Goal: Task Accomplishment & Management: Manage account settings

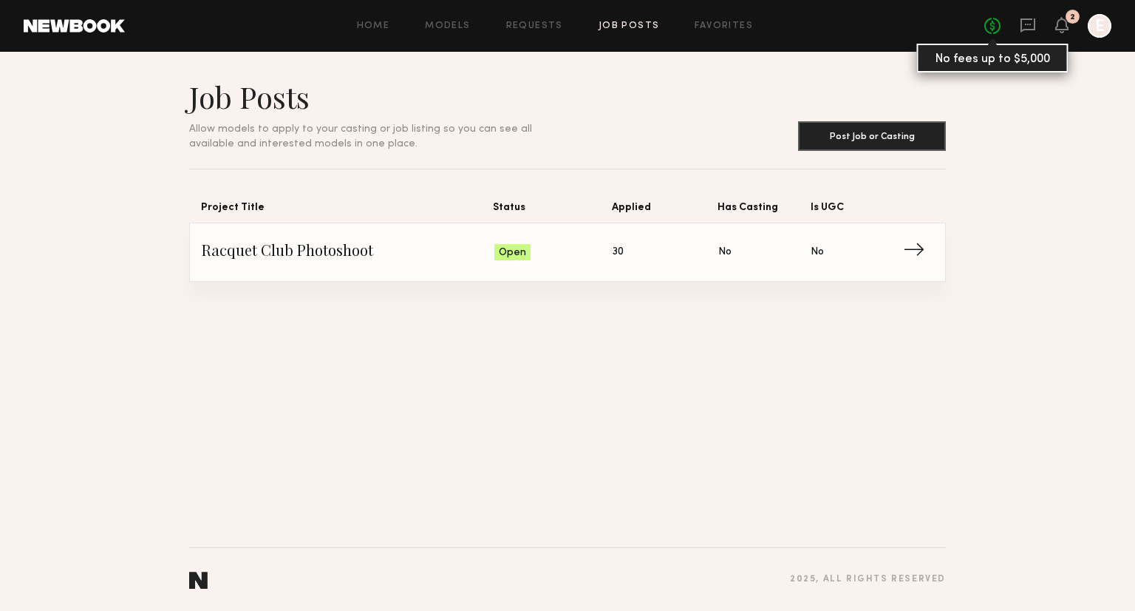
click at [999, 29] on link "No fees up to $5,000" at bounding box center [993, 26] width 16 height 16
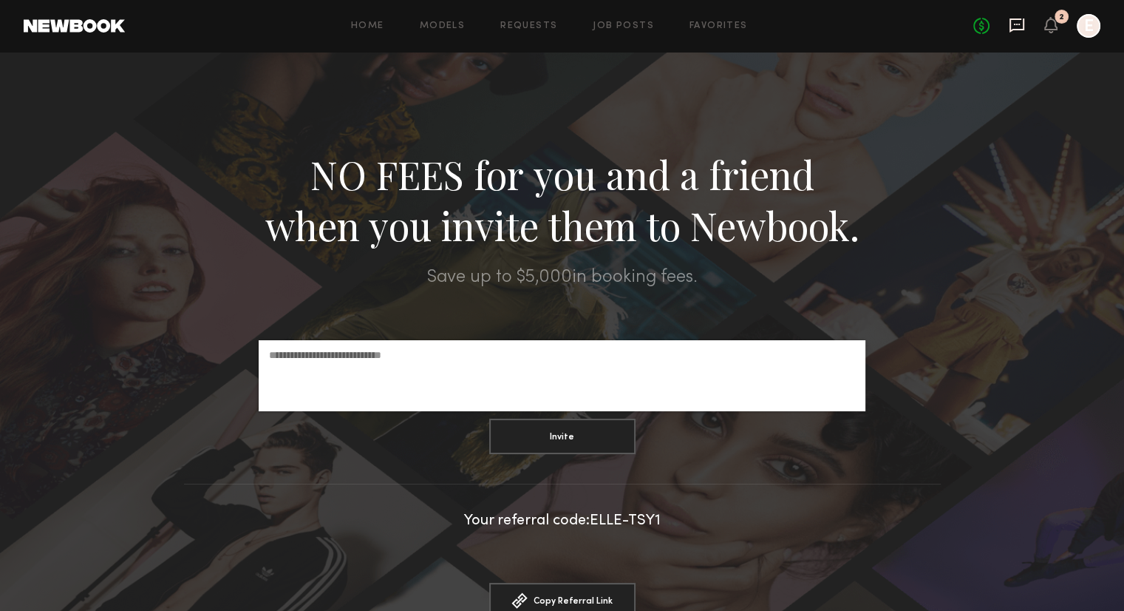
click at [1018, 24] on icon at bounding box center [1017, 24] width 6 height 1
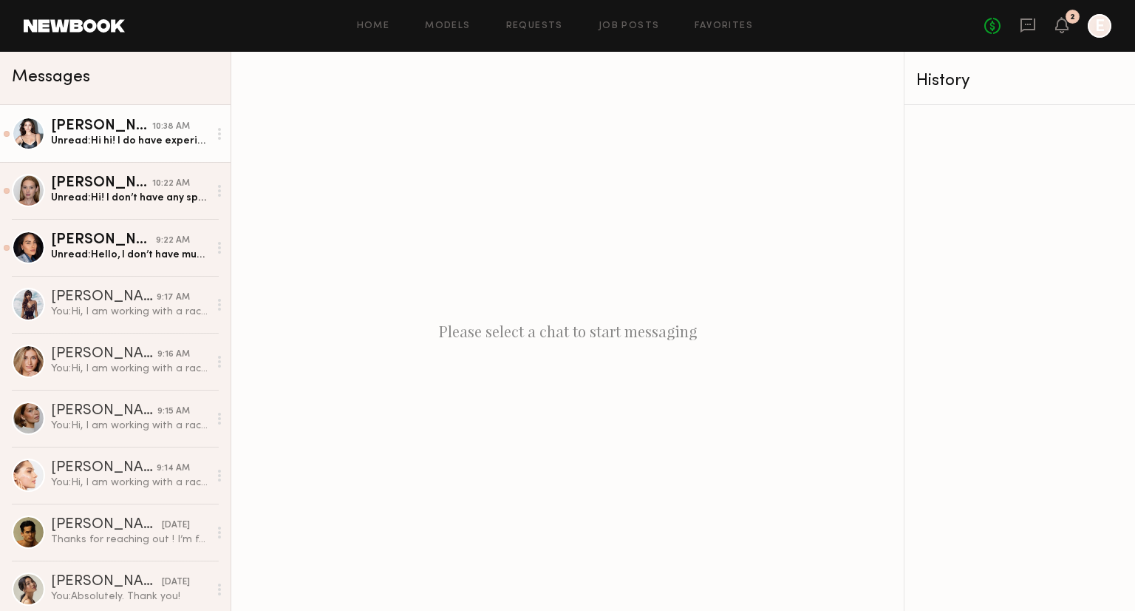
click at [132, 146] on div "Unread: Hi hi! I do have experience playing paddle and tennis. Yes I am availab…" at bounding box center [129, 141] width 157 height 14
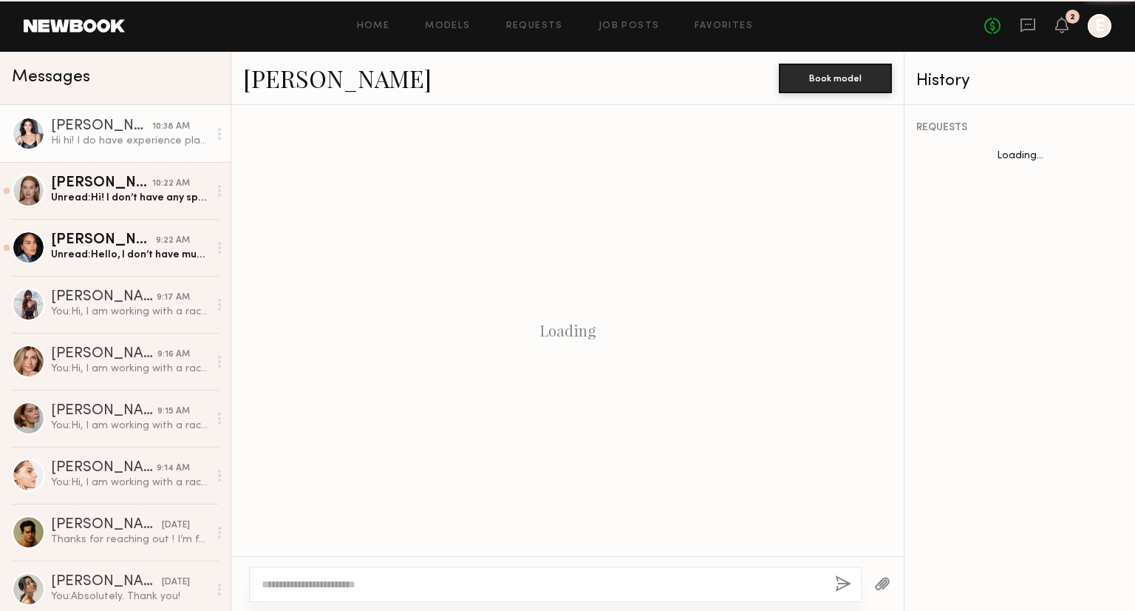
scroll to position [276, 0]
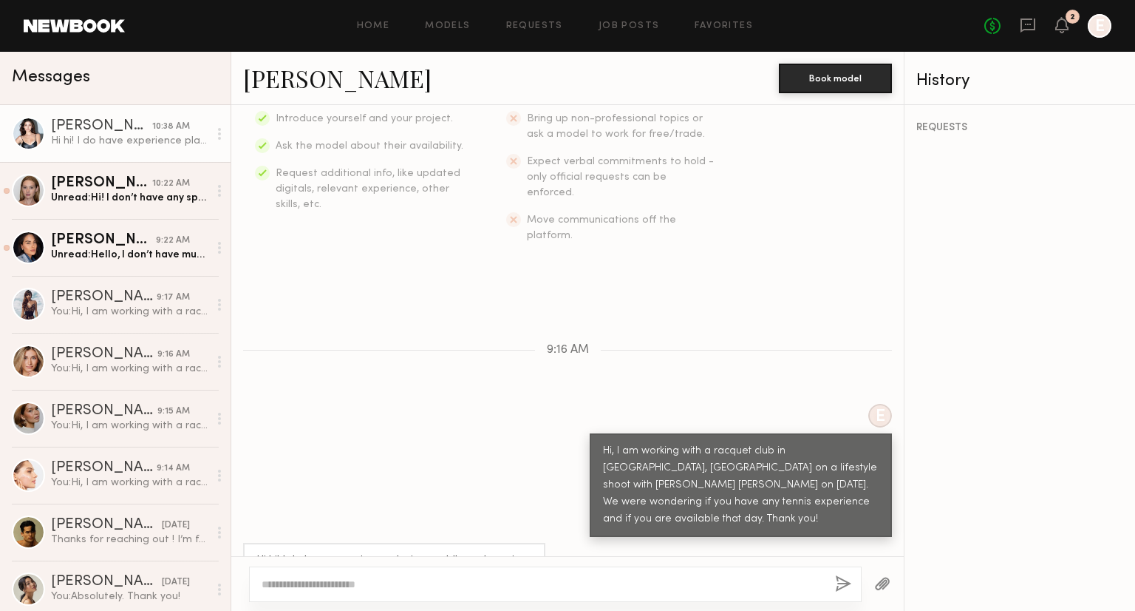
click at [310, 84] on link "[PERSON_NAME]" at bounding box center [337, 78] width 189 height 32
click at [92, 181] on div "Cari F." at bounding box center [101, 183] width 101 height 15
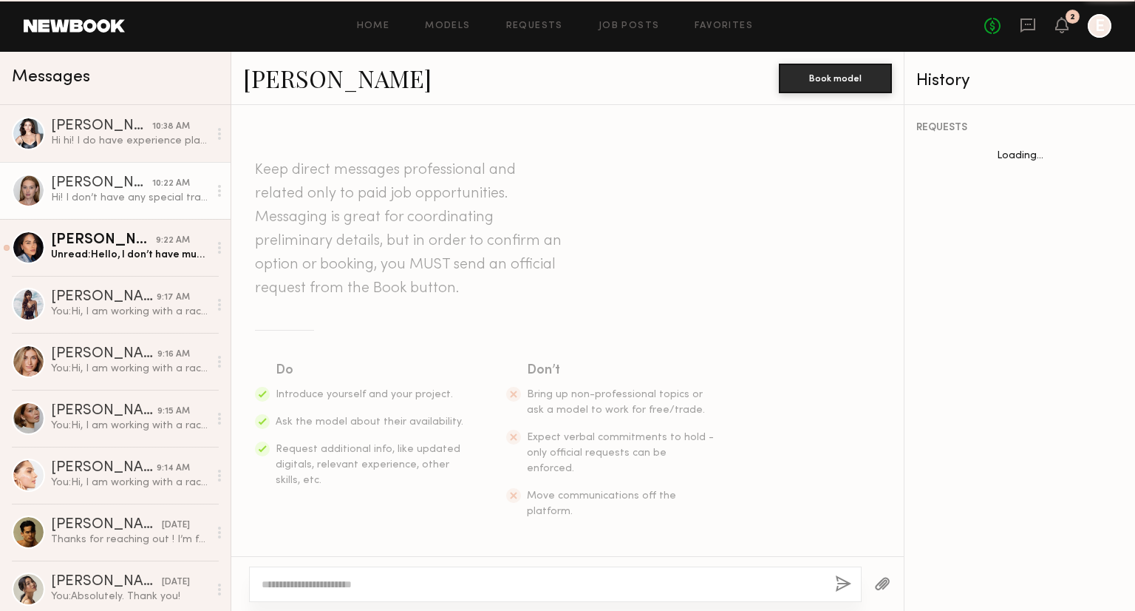
scroll to position [310, 0]
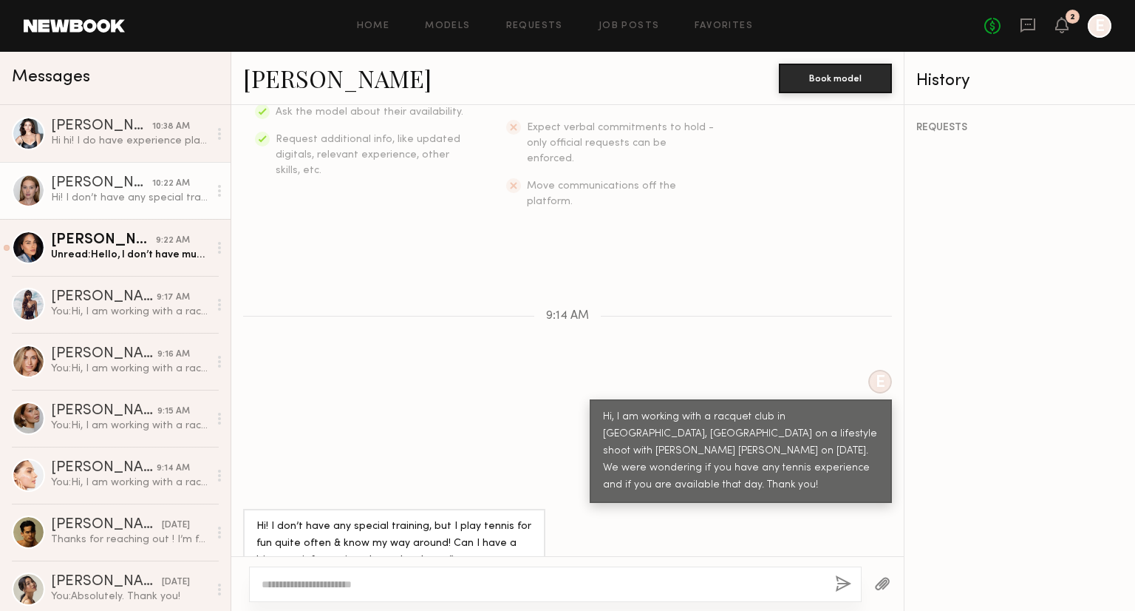
click at [276, 81] on link "Cari F." at bounding box center [337, 78] width 189 height 32
click at [110, 257] on div "Unread: Hello, I don’t have much tennis experience but I am available. What is …" at bounding box center [129, 255] width 157 height 14
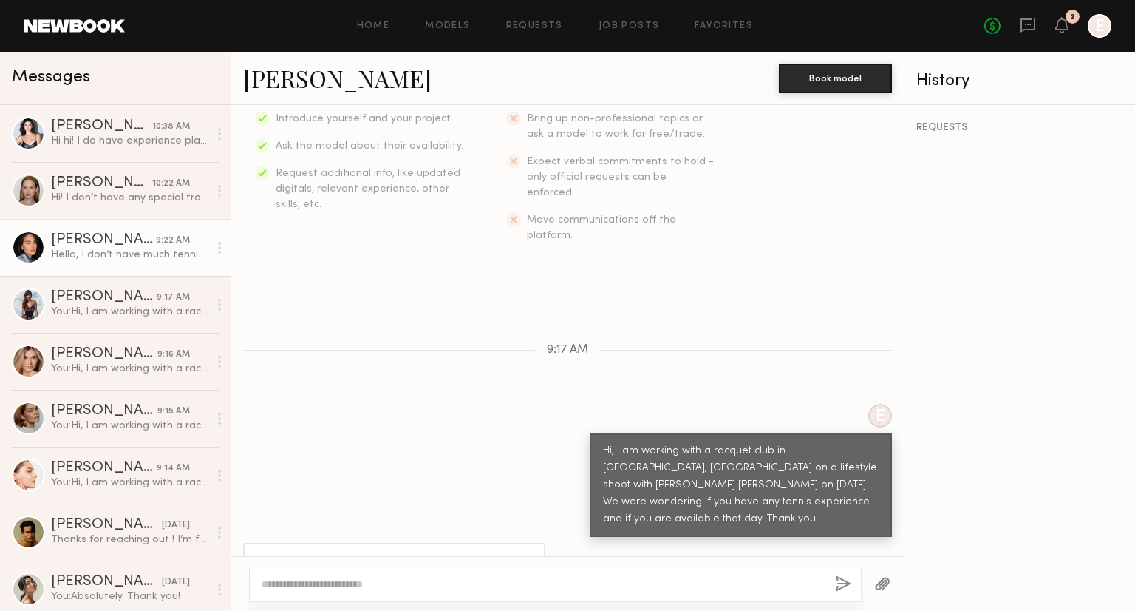
scroll to position [275, 0]
click at [304, 85] on link "Vanessa O." at bounding box center [337, 78] width 189 height 32
click at [118, 194] on div "Hi! I don’t have any special training, but I play tennis for fun quite often & …" at bounding box center [129, 198] width 157 height 14
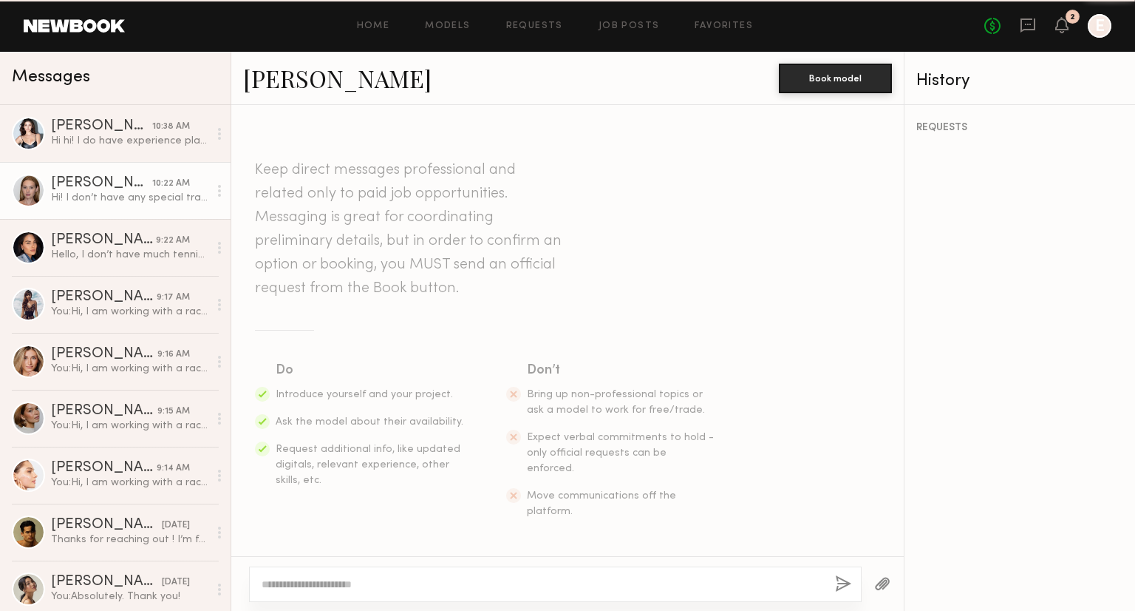
scroll to position [310, 0]
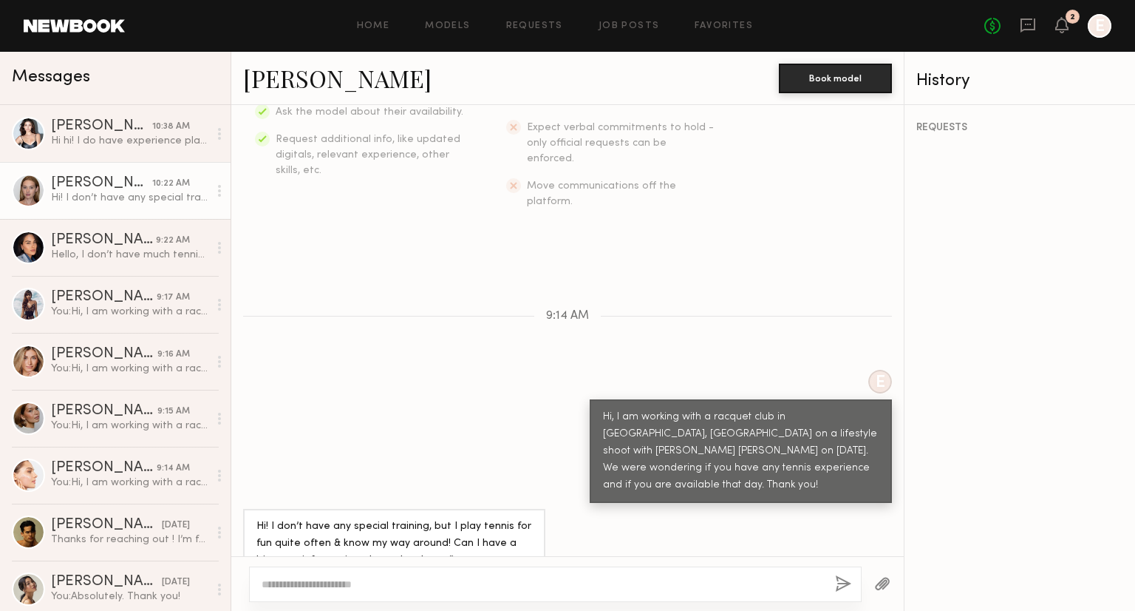
click at [278, 83] on link "Cari F." at bounding box center [337, 78] width 189 height 32
click at [283, 70] on link "Cari F." at bounding box center [337, 78] width 189 height 32
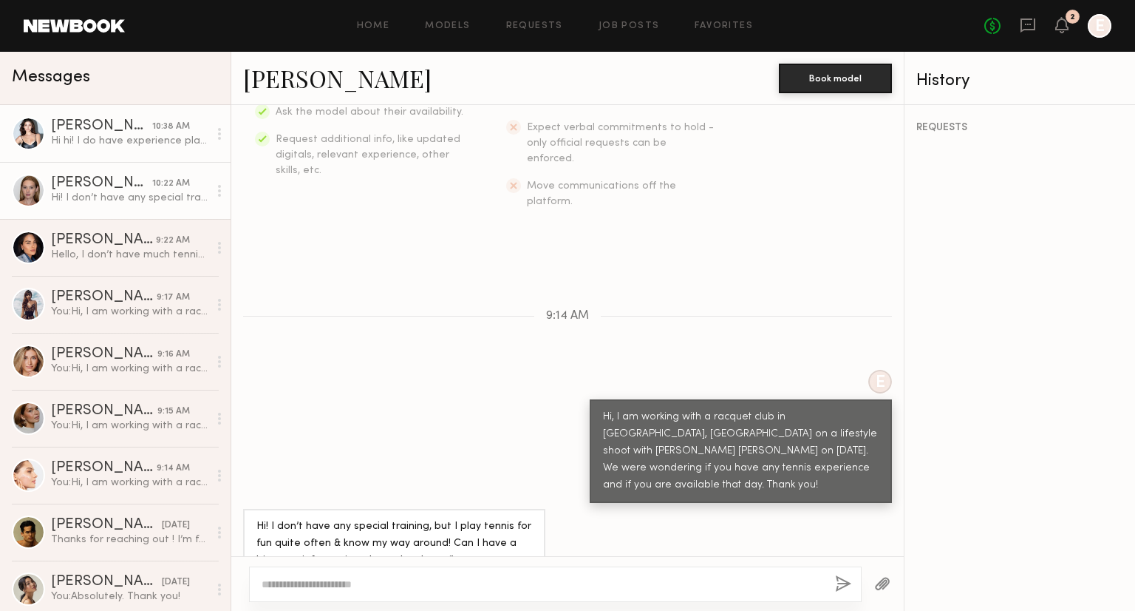
click at [97, 133] on div "Arina M." at bounding box center [101, 126] width 101 height 15
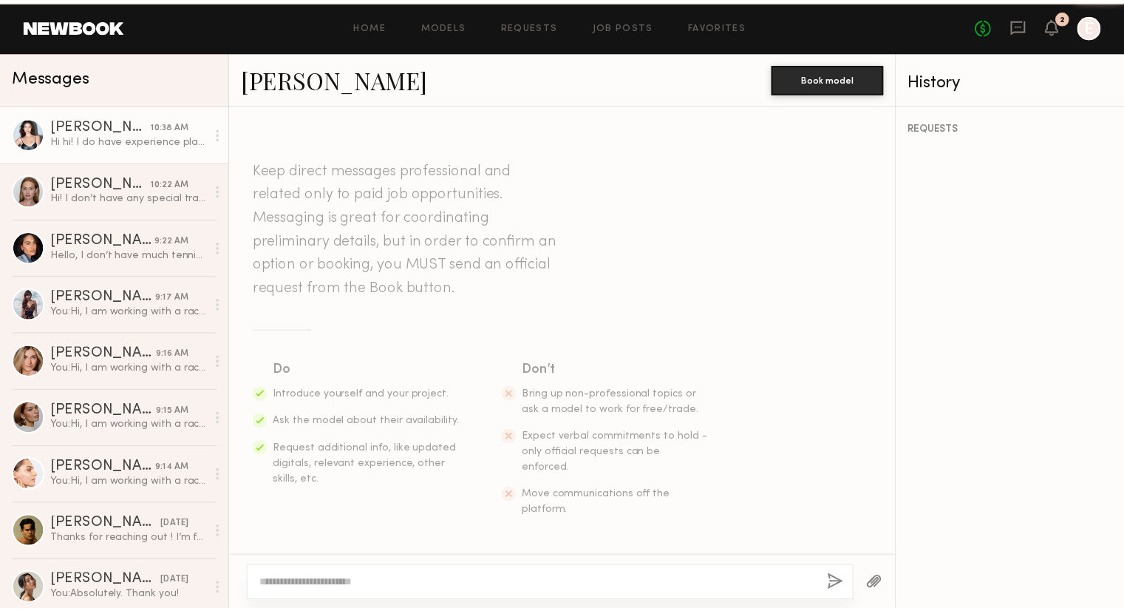
scroll to position [276, 0]
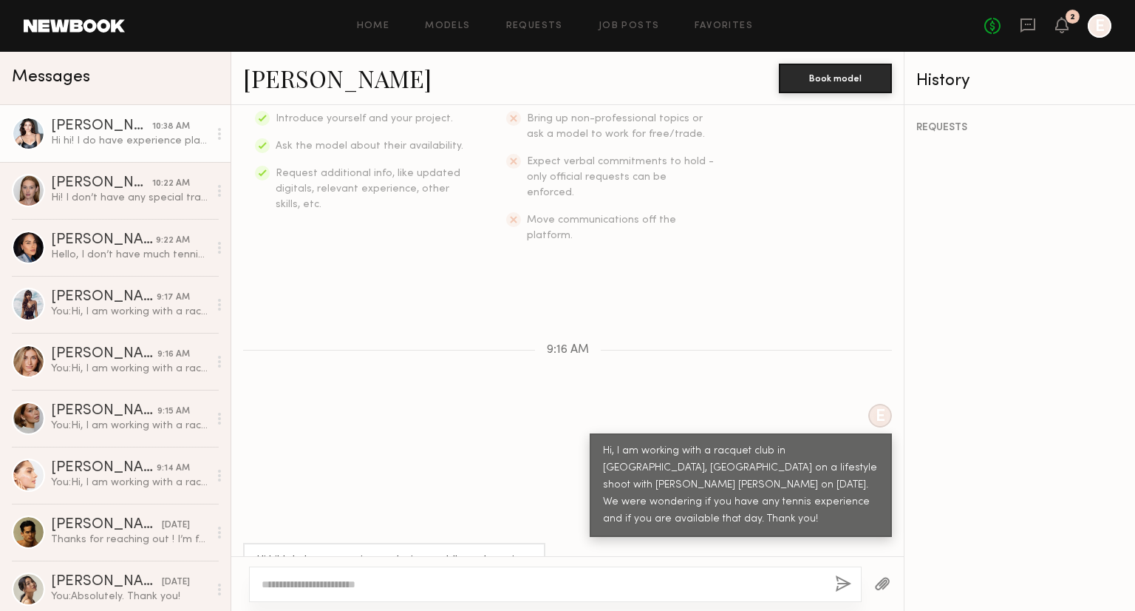
click at [294, 84] on link "Arina M." at bounding box center [337, 78] width 189 height 32
click at [625, 21] on link "Job Posts" at bounding box center [629, 26] width 61 height 10
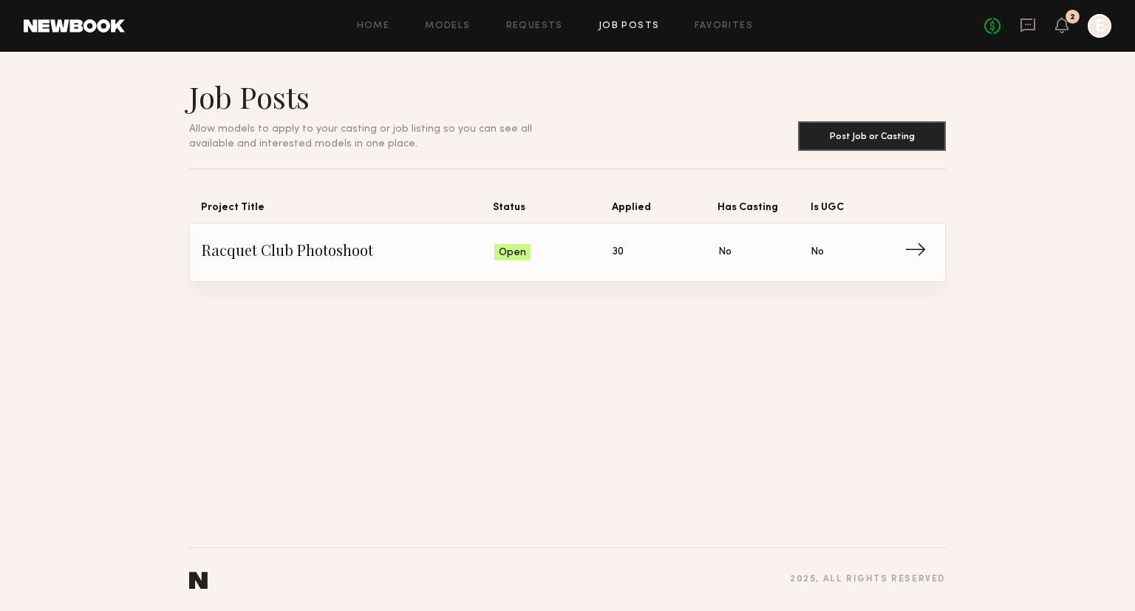
click at [635, 248] on span "Applied: 30" at bounding box center [666, 252] width 106 height 22
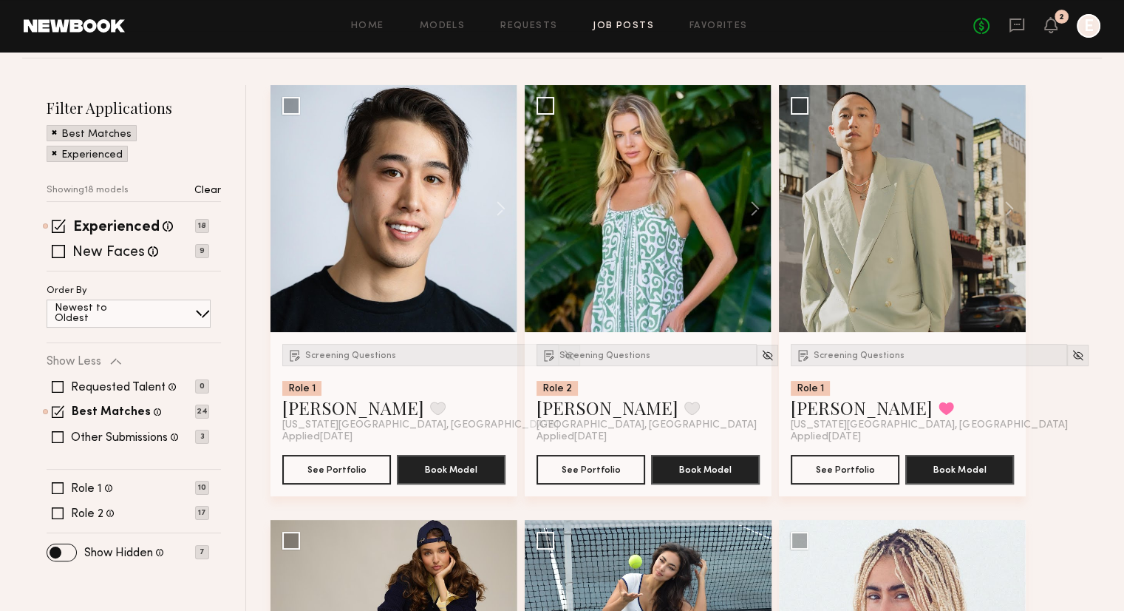
scroll to position [151, 0]
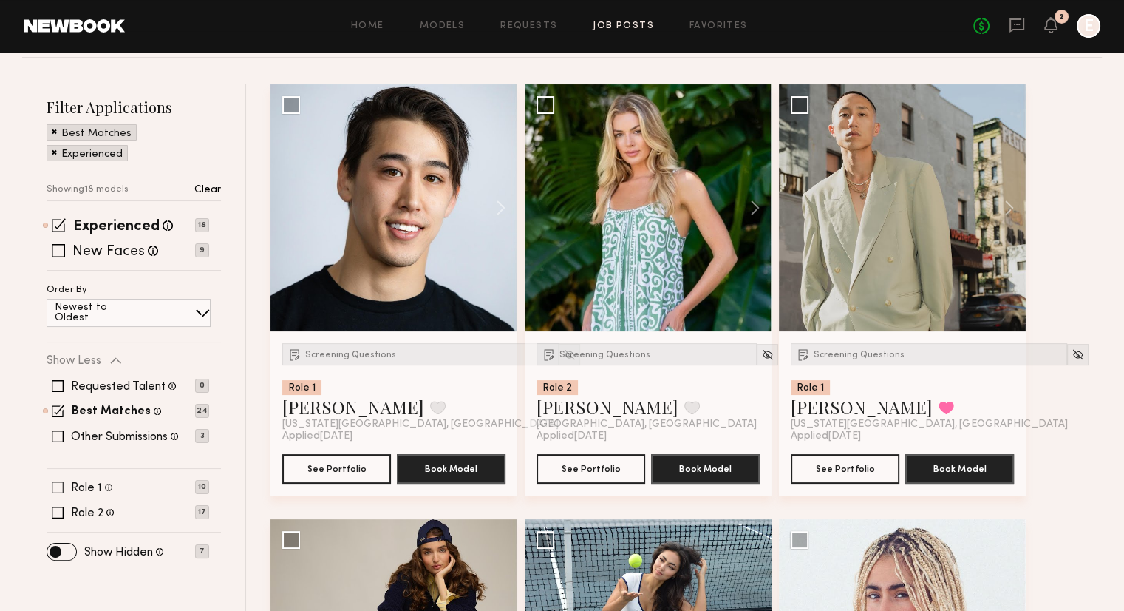
click at [56, 488] on span at bounding box center [58, 487] width 12 height 12
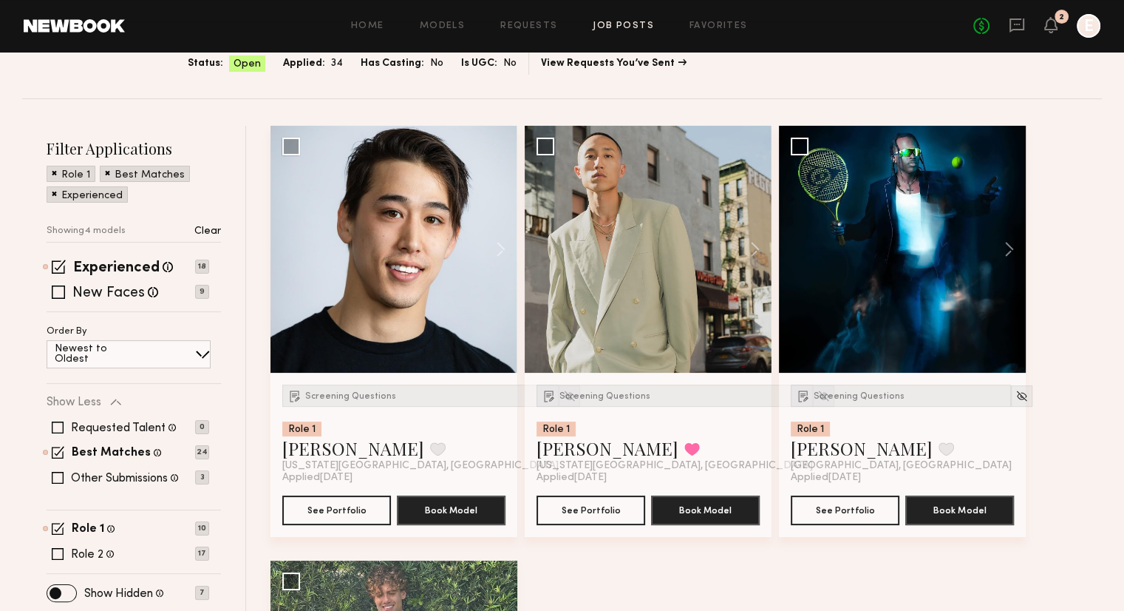
scroll to position [109, 0]
click at [56, 546] on div "Role 1 Male, 18–35, All ethnicities 10 Role 2 Female, 18–35, All ethnicities 17" at bounding box center [134, 541] width 174 height 37
click at [56, 557] on span at bounding box center [58, 555] width 12 height 12
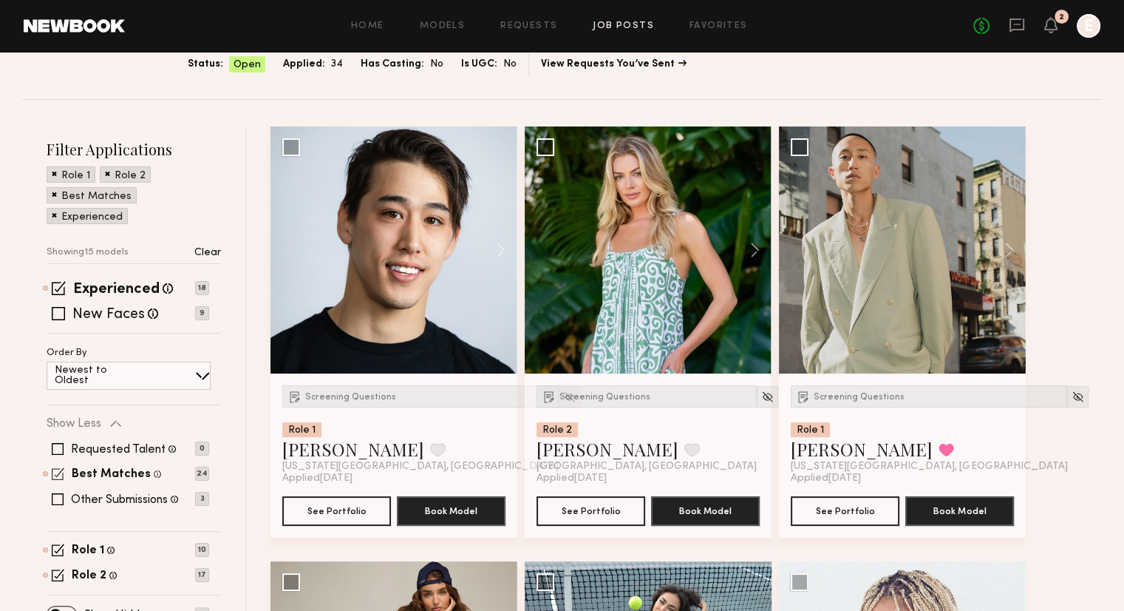
click at [59, 467] on span at bounding box center [58, 473] width 13 height 13
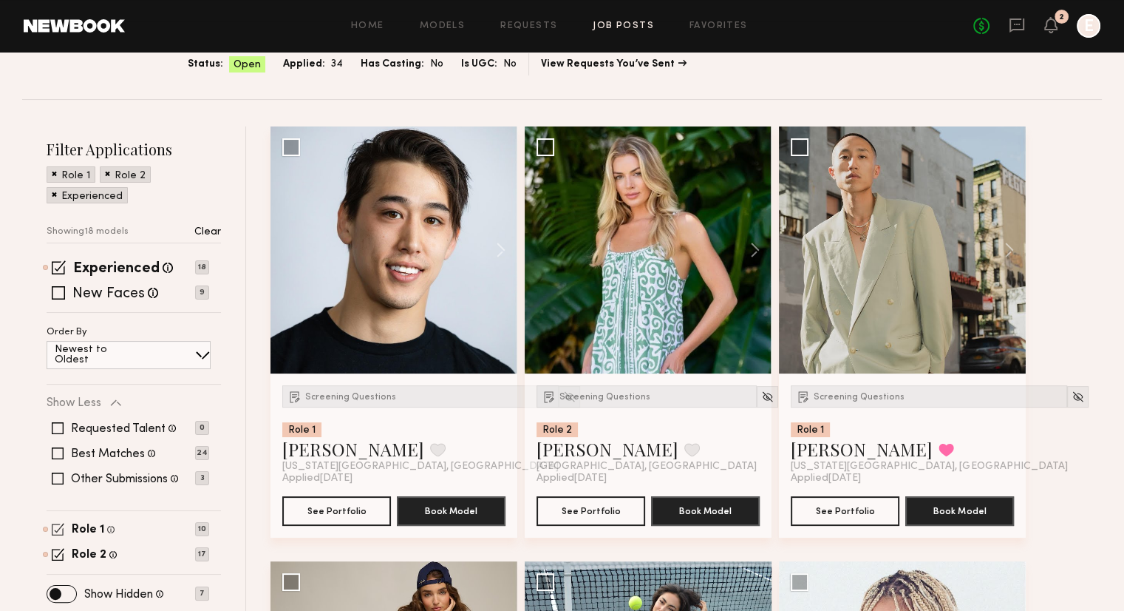
click at [56, 531] on span at bounding box center [58, 529] width 13 height 13
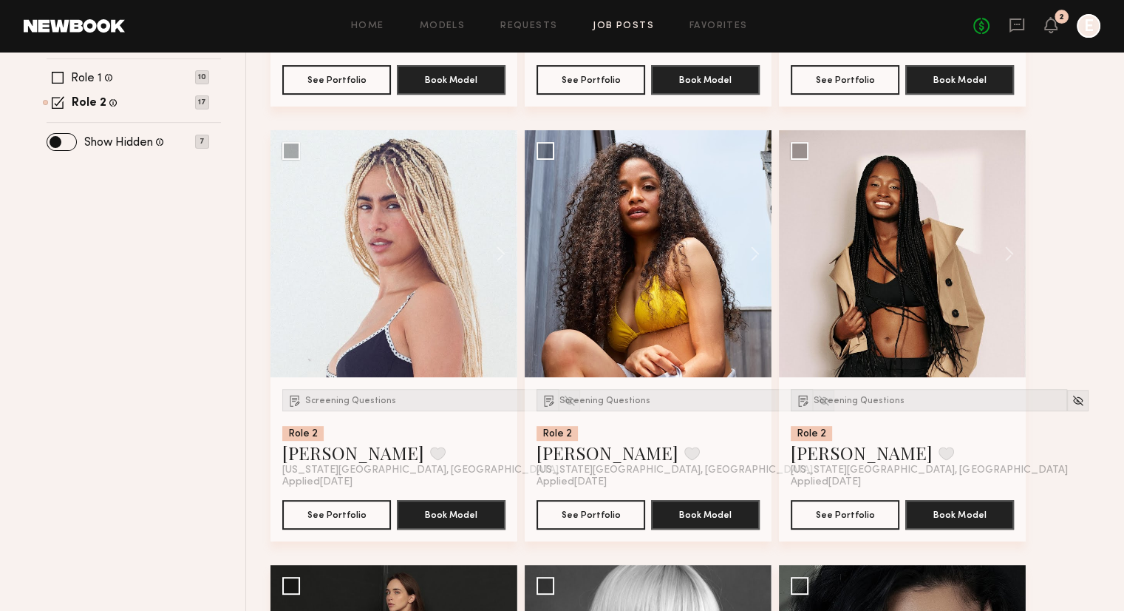
scroll to position [970, 0]
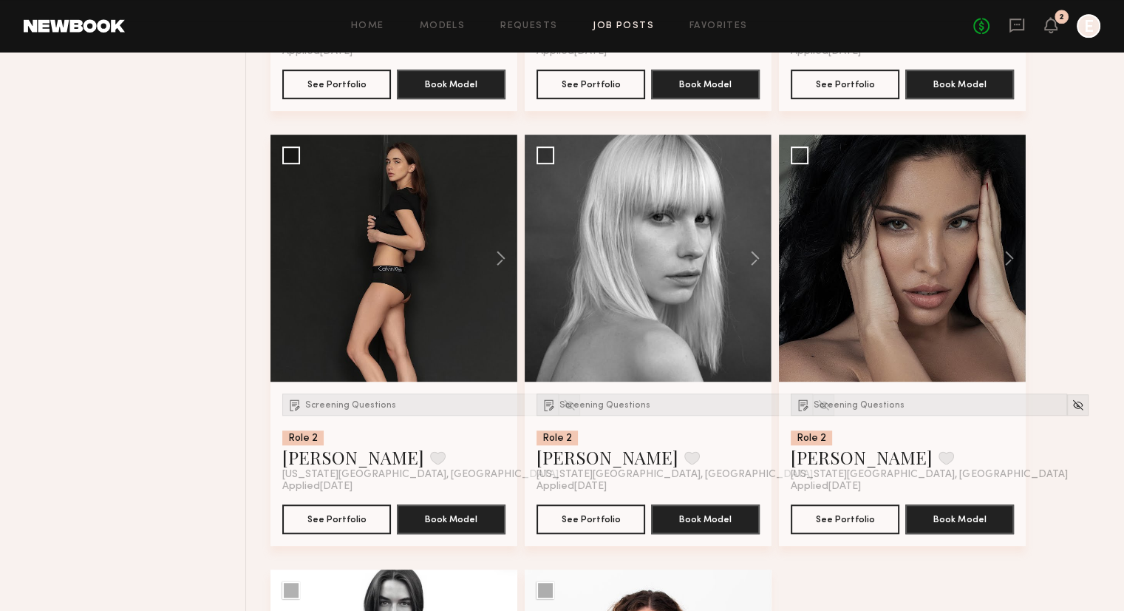
click at [605, 36] on div "Home Models Requests Job Posts Favorites Sign Out No fees up to $5,000 2 E" at bounding box center [613, 26] width 976 height 24
click at [344, 516] on button "See Portfolio" at bounding box center [336, 518] width 109 height 30
click at [1002, 41] on header "Home Models Requests Job Posts Favorites Sign Out No fees up to $5,000 2 E" at bounding box center [562, 26] width 1124 height 52
click at [1008, 33] on div "No fees up to $5,000 2 E" at bounding box center [1037, 26] width 127 height 24
click at [1011, 31] on icon at bounding box center [1017, 25] width 15 height 14
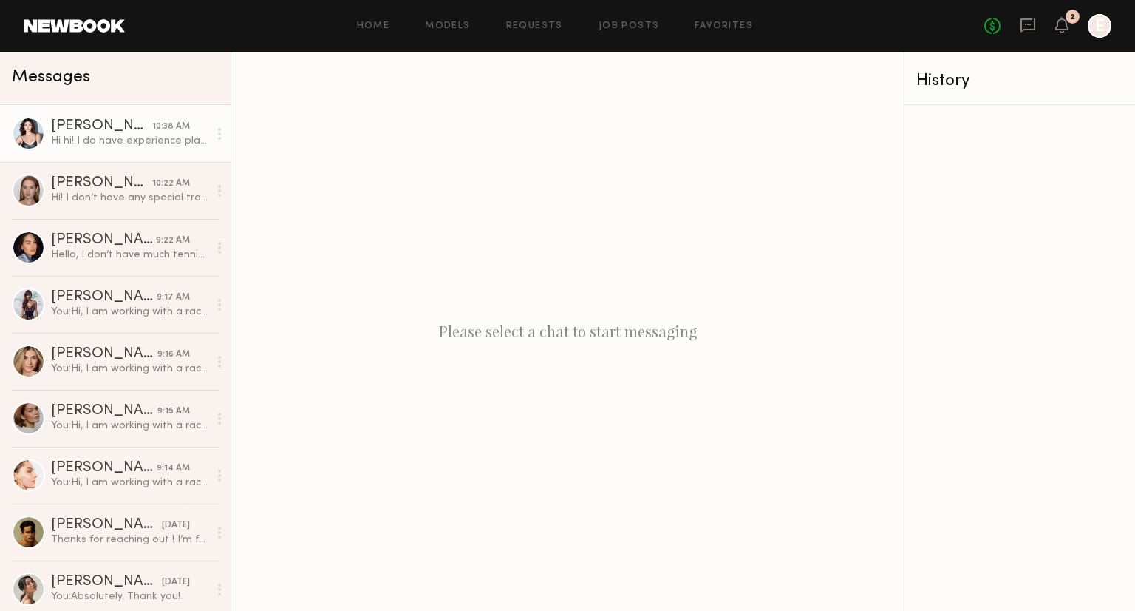
click at [91, 152] on link "Arina M. 10:38 AM Hi hi! I do have experience playing paddle and tennis. Yes I …" at bounding box center [115, 133] width 231 height 57
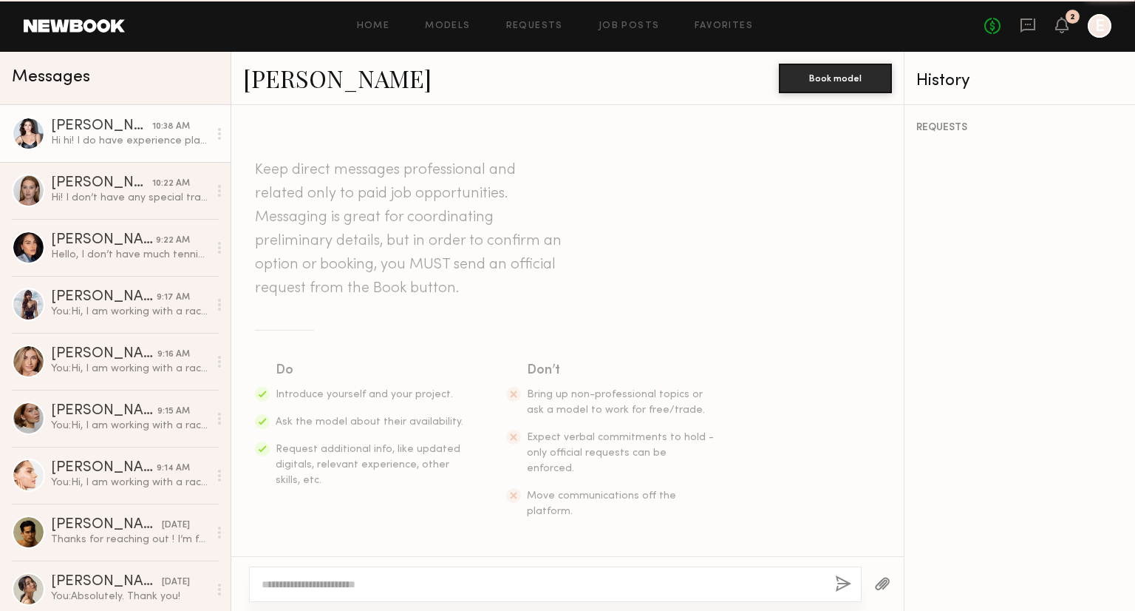
scroll to position [276, 0]
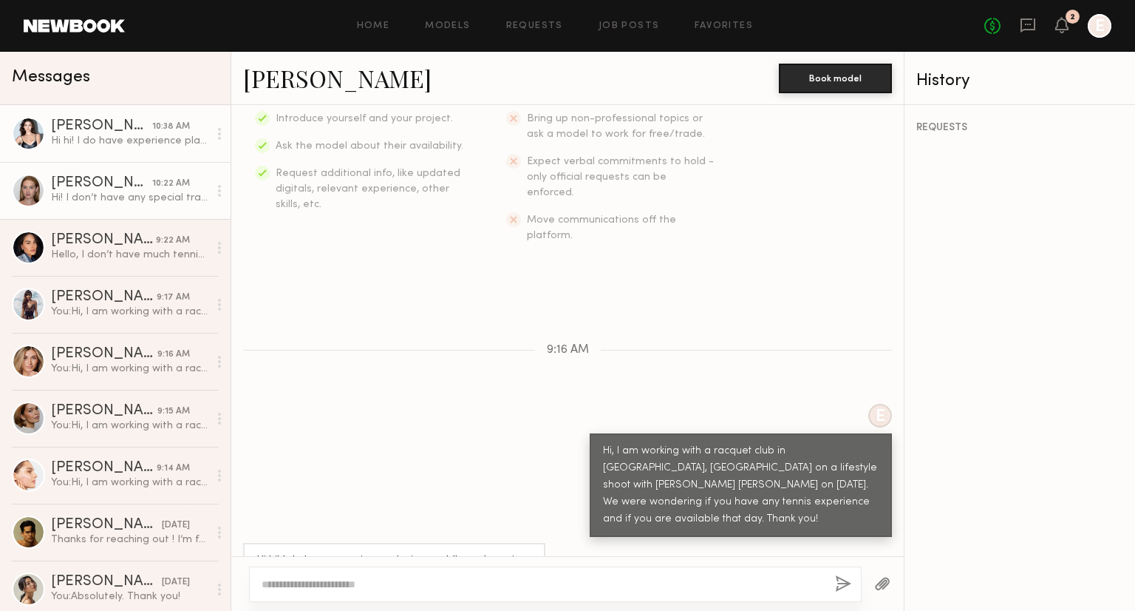
click at [105, 189] on div "Cari F." at bounding box center [101, 183] width 101 height 15
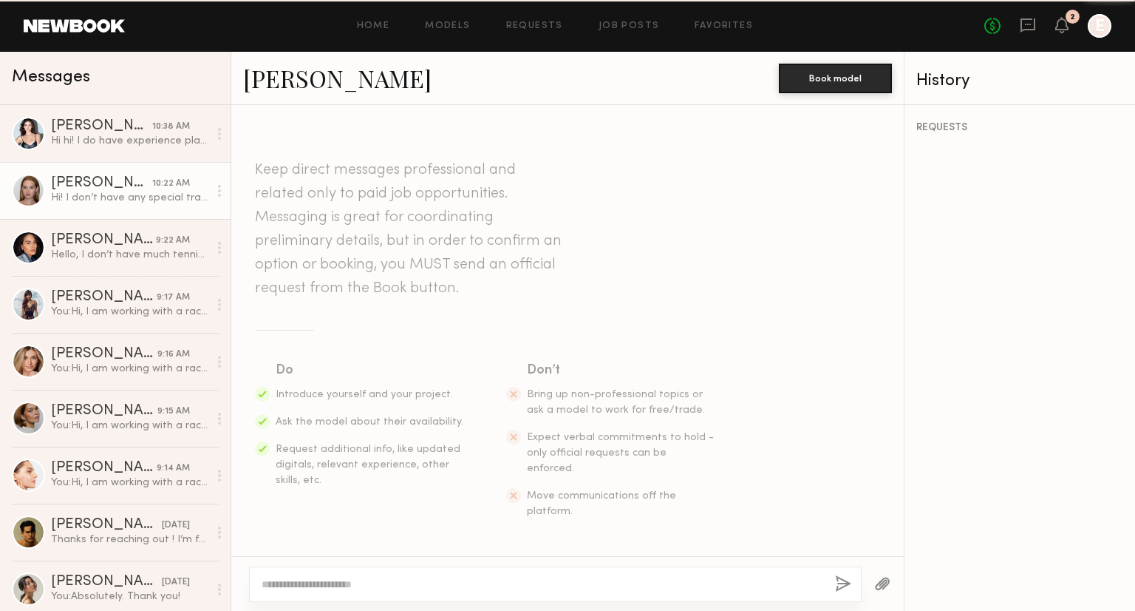
scroll to position [310, 0]
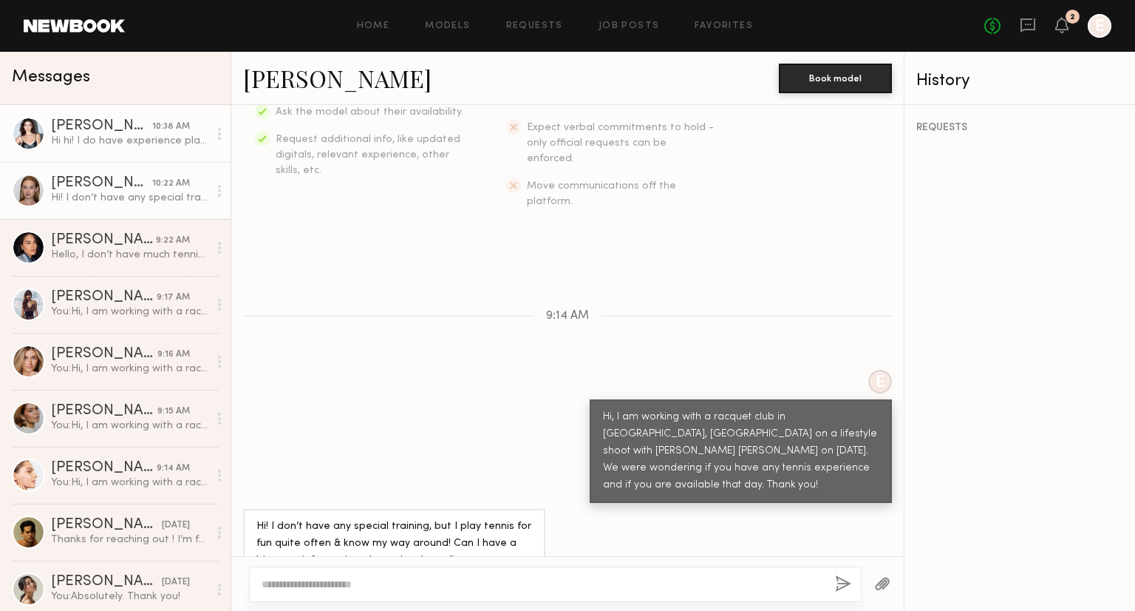
click at [118, 132] on div "Arina M." at bounding box center [101, 126] width 101 height 15
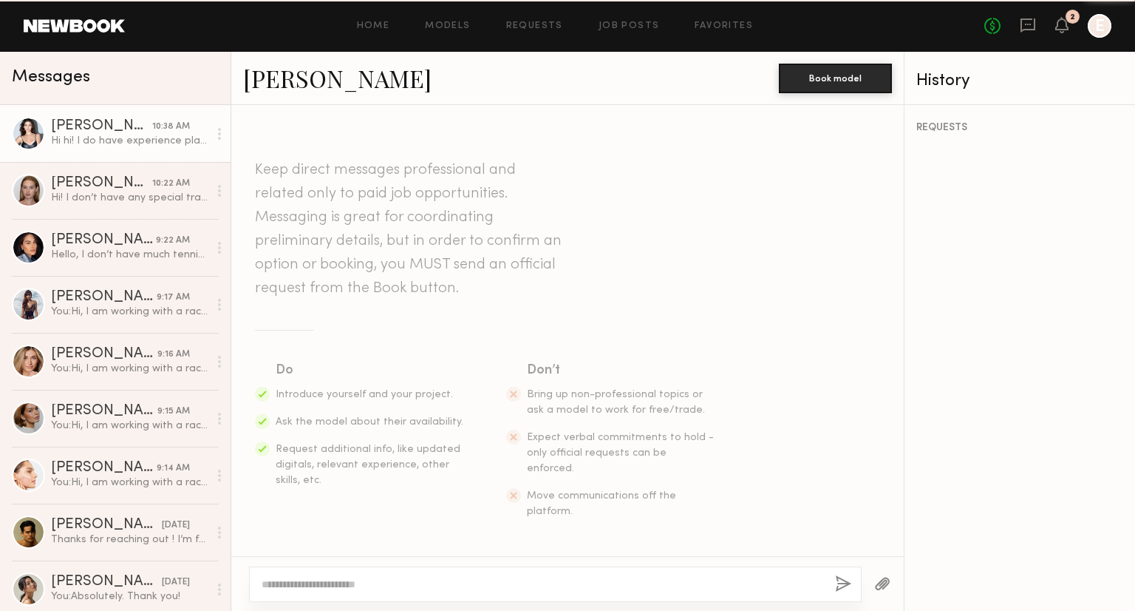
scroll to position [276, 0]
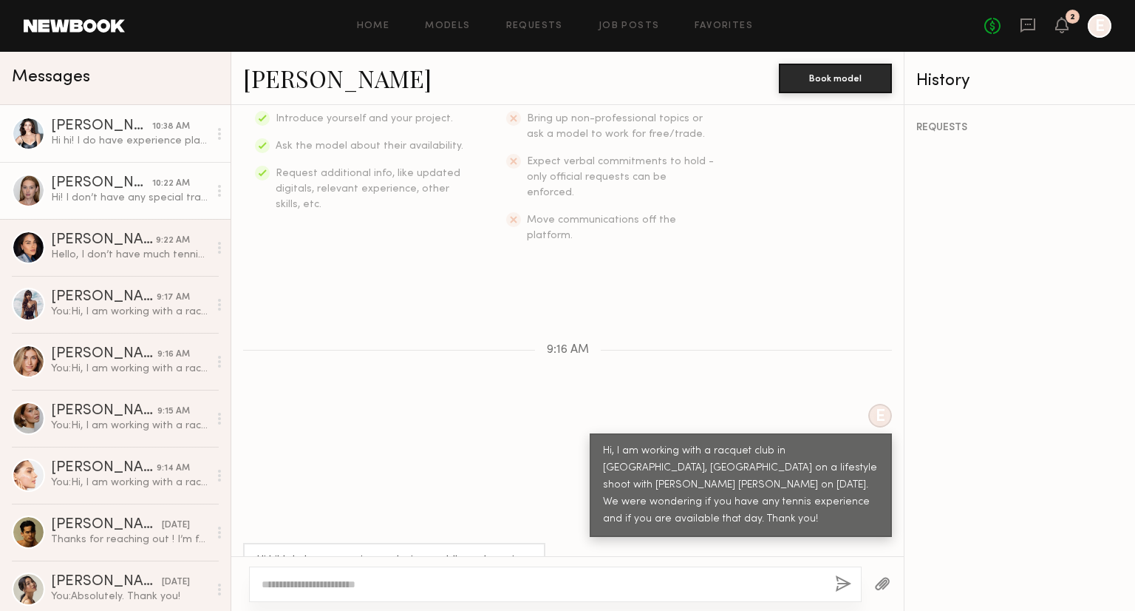
click at [123, 187] on div "Cari F." at bounding box center [101, 183] width 101 height 15
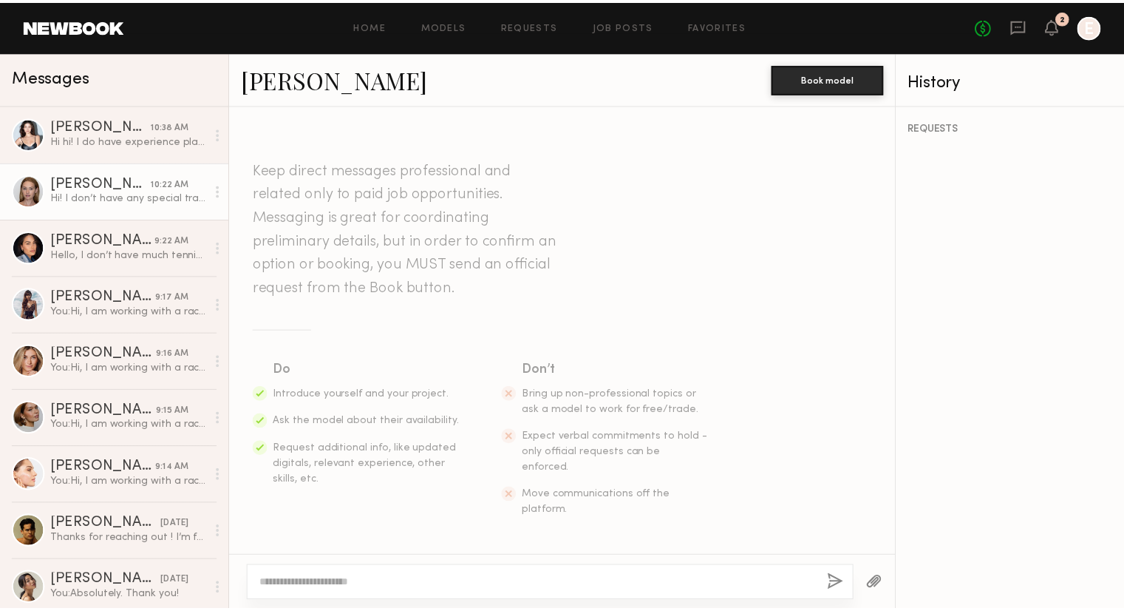
scroll to position [310, 0]
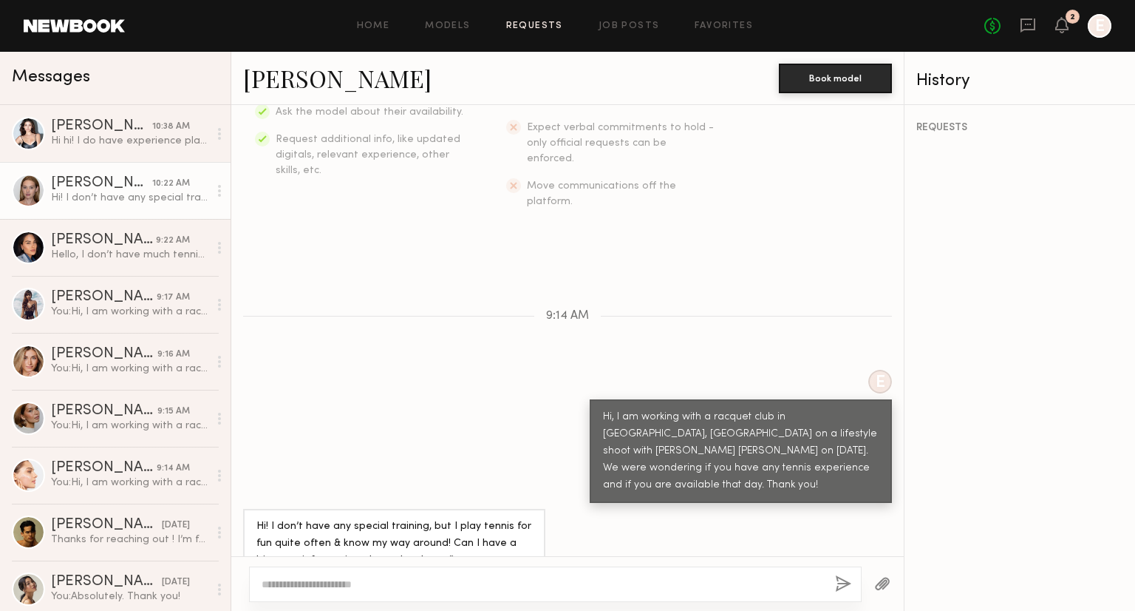
click at [541, 29] on link "Requests" at bounding box center [534, 26] width 57 height 10
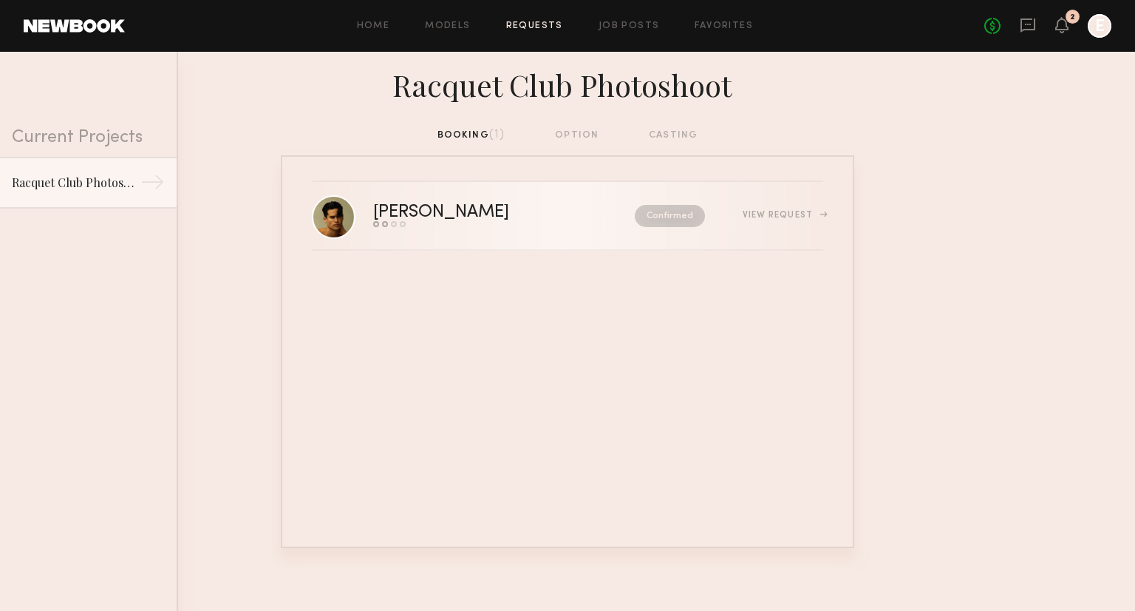
click at [535, 227] on div "Send request Model response Review hours worked Pay model" at bounding box center [472, 224] width 199 height 6
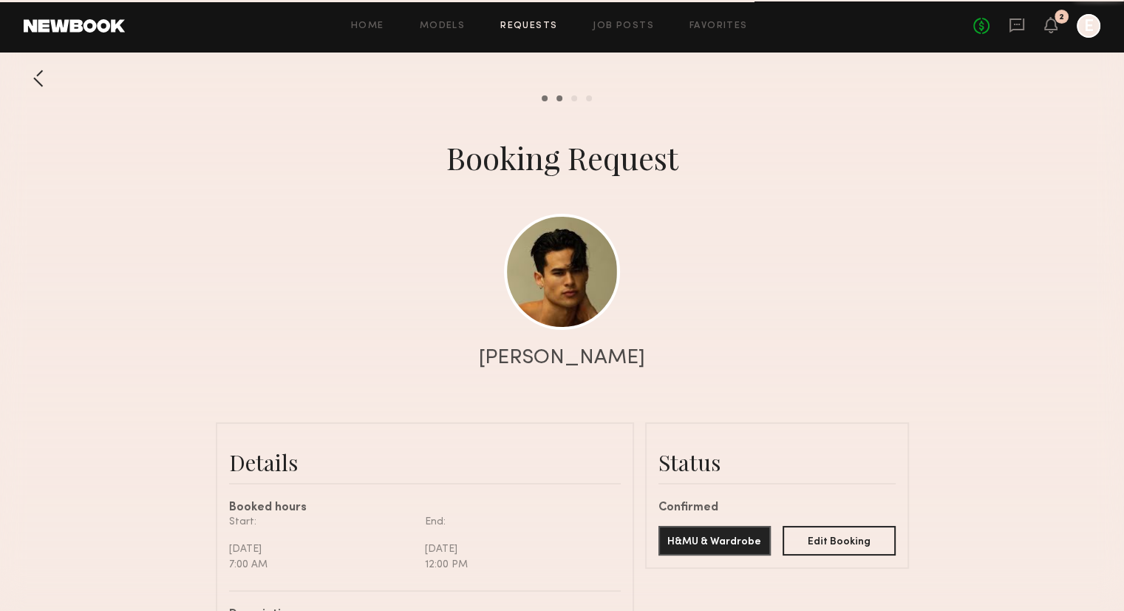
scroll to position [614, 0]
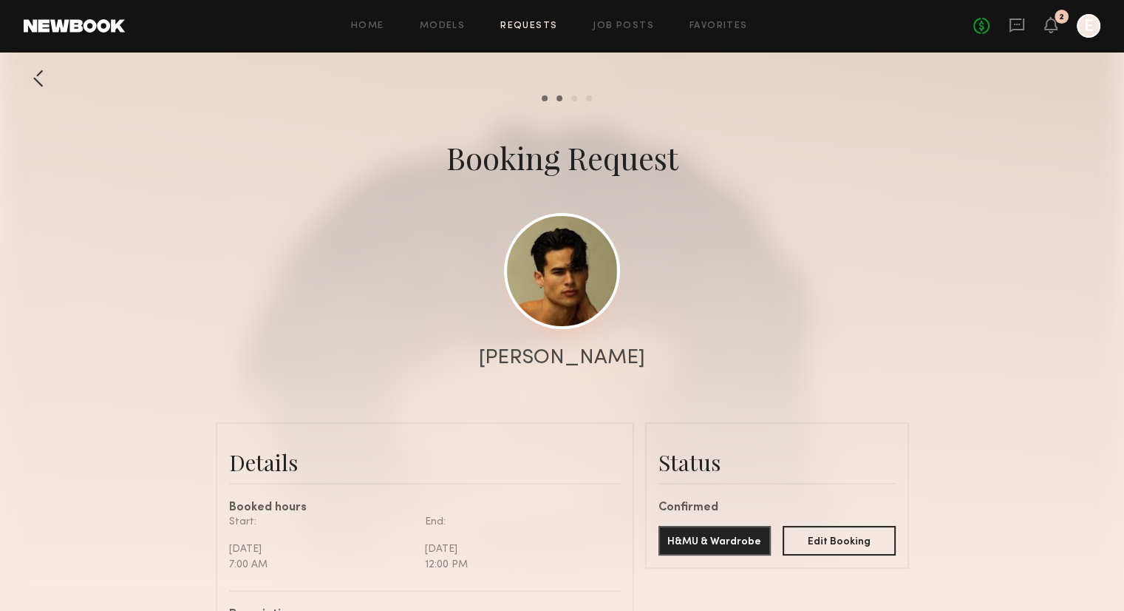
click at [541, 271] on link at bounding box center [562, 271] width 116 height 116
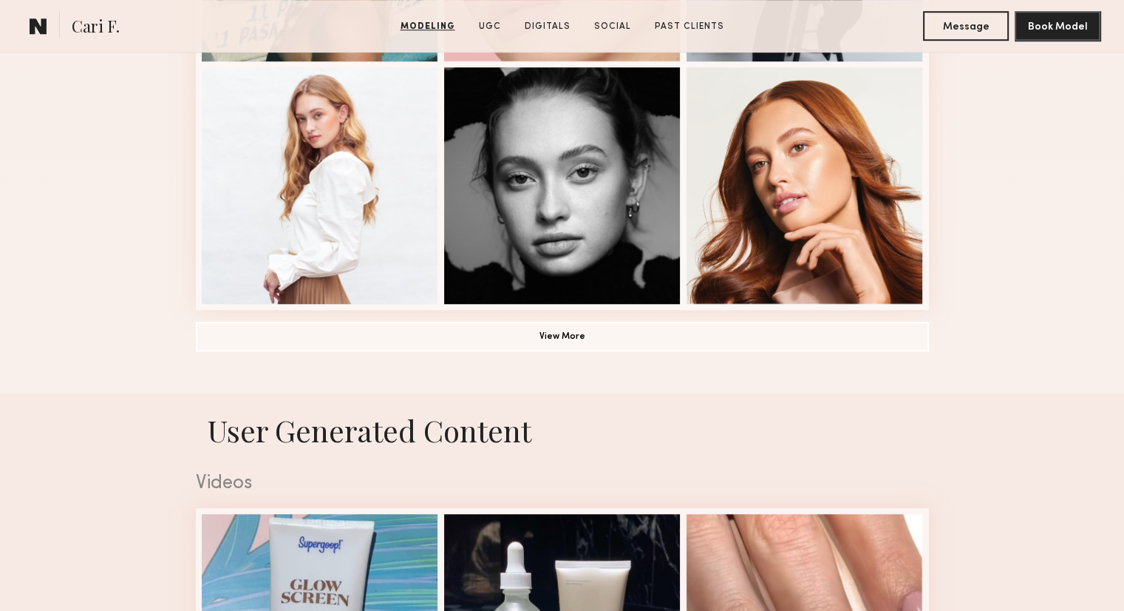
scroll to position [1091, 0]
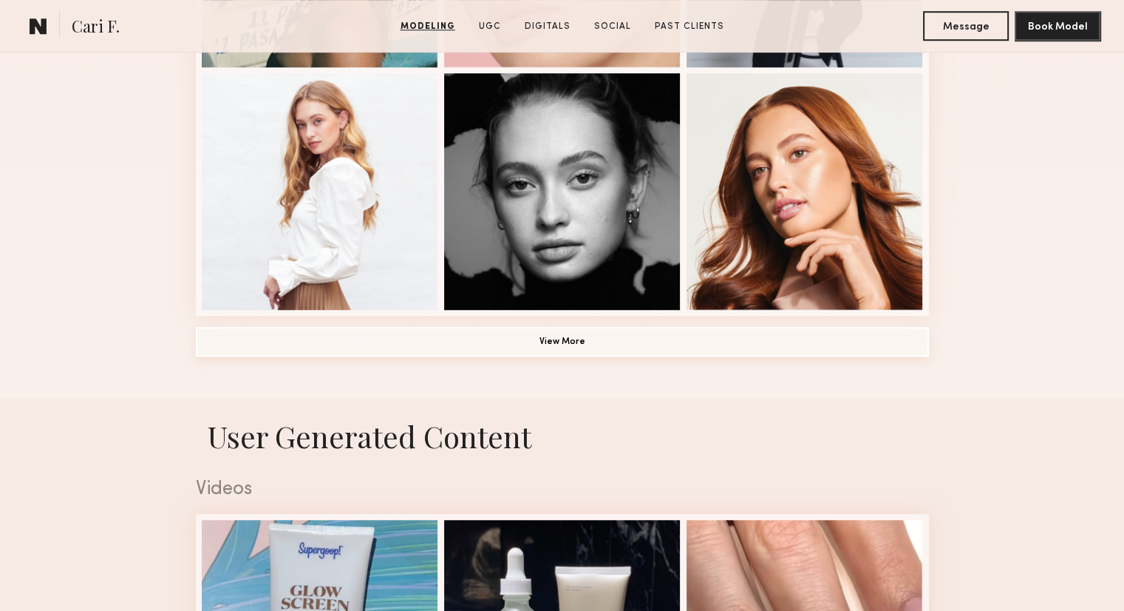
click at [420, 356] on button "View More" at bounding box center [562, 342] width 733 height 30
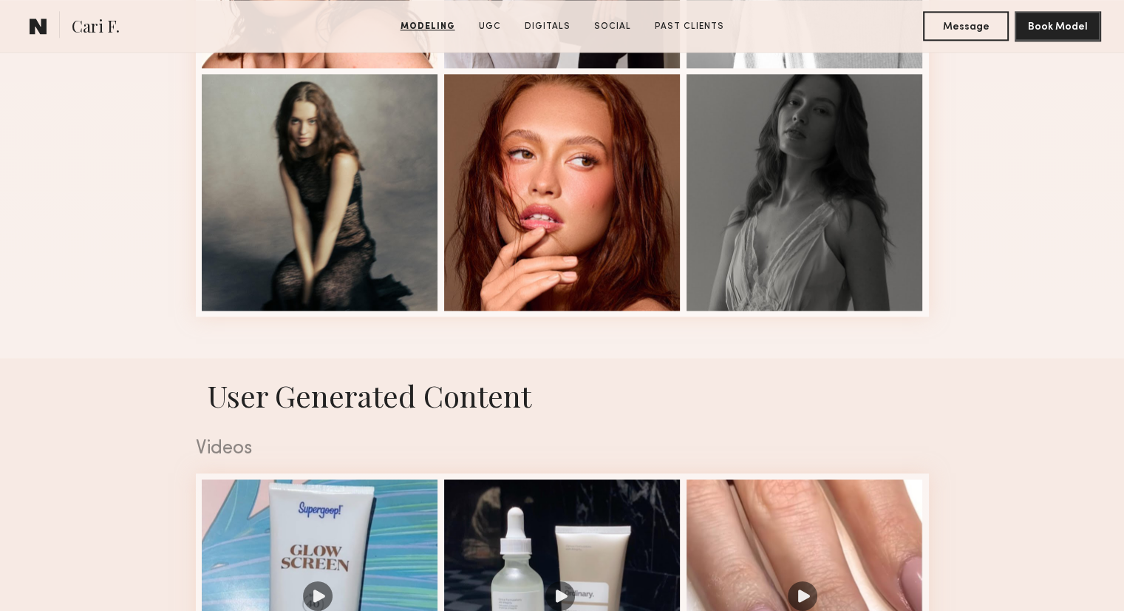
scroll to position [2061, 0]
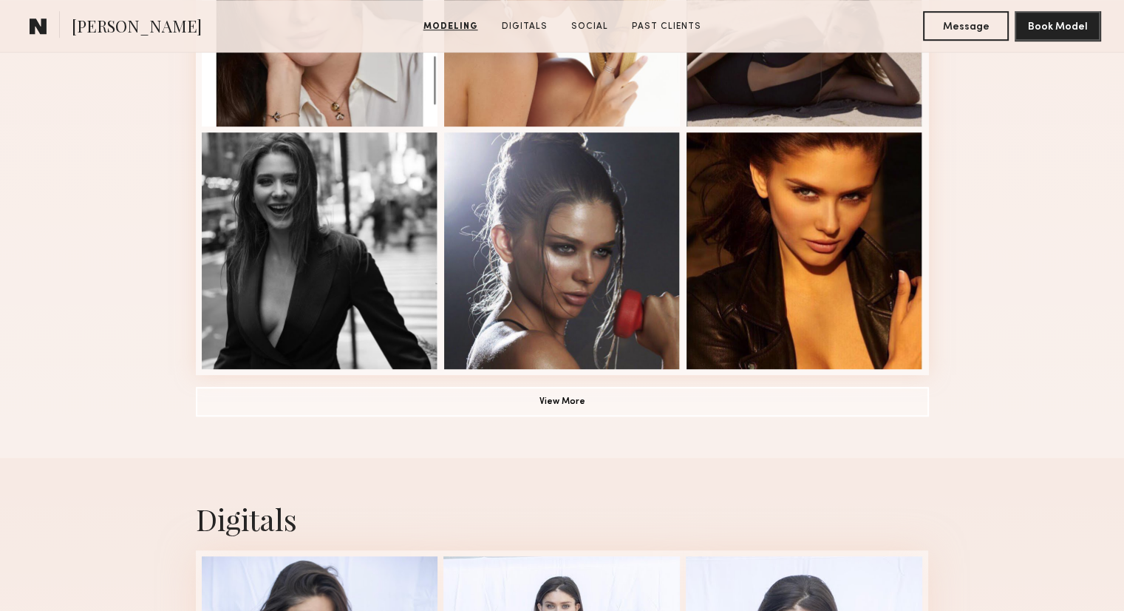
scroll to position [1032, 0]
click at [430, 407] on button "View More" at bounding box center [562, 401] width 733 height 30
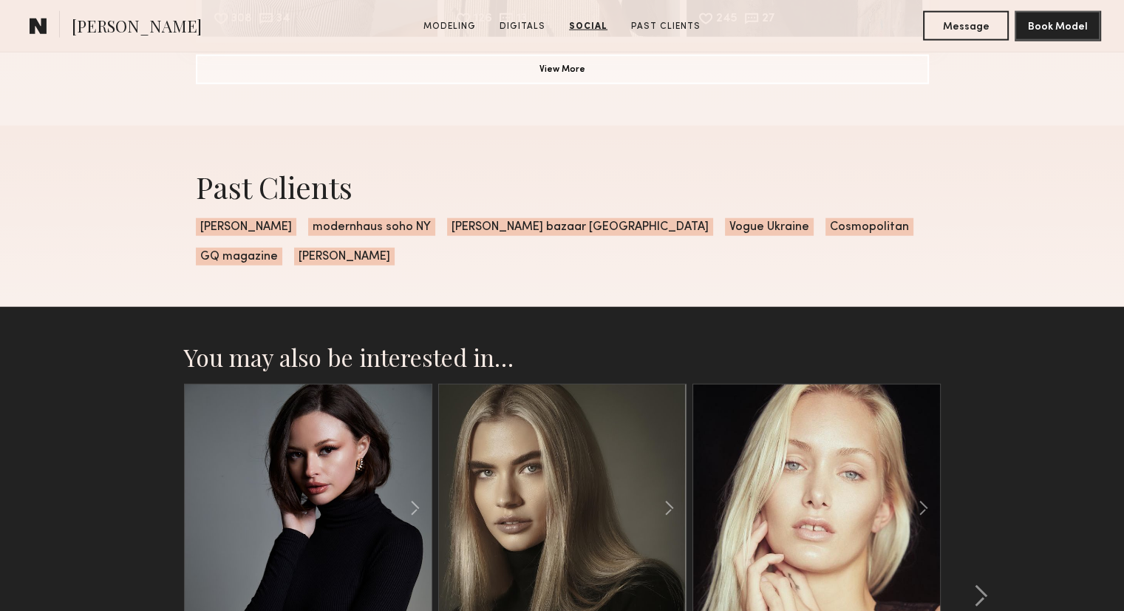
scroll to position [3596, 0]
